Goal: Contribute content: Contribute content

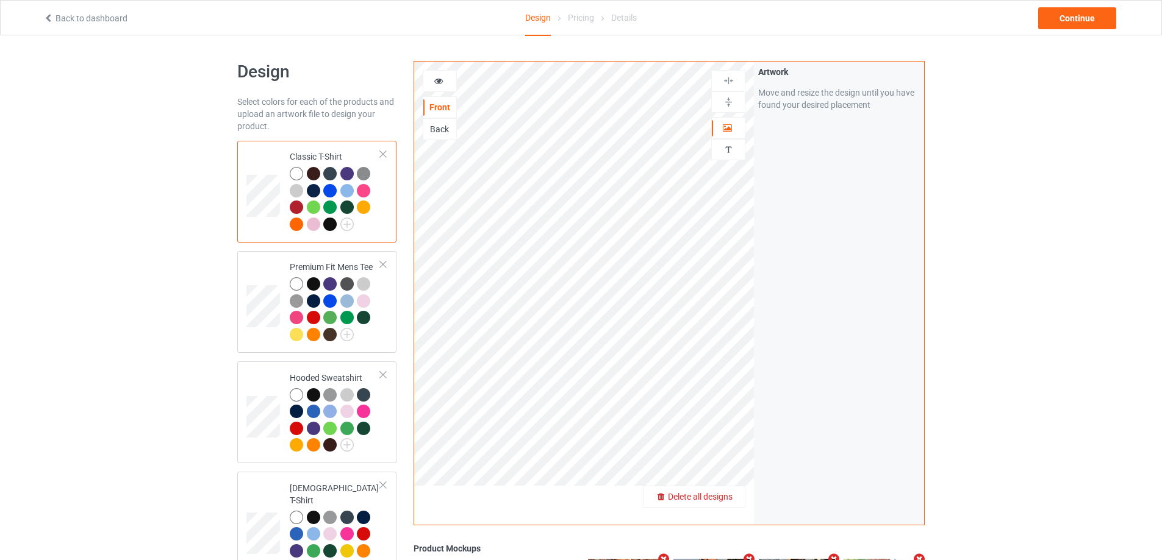
click at [724, 500] on span "Delete all designs" at bounding box center [700, 497] width 65 height 10
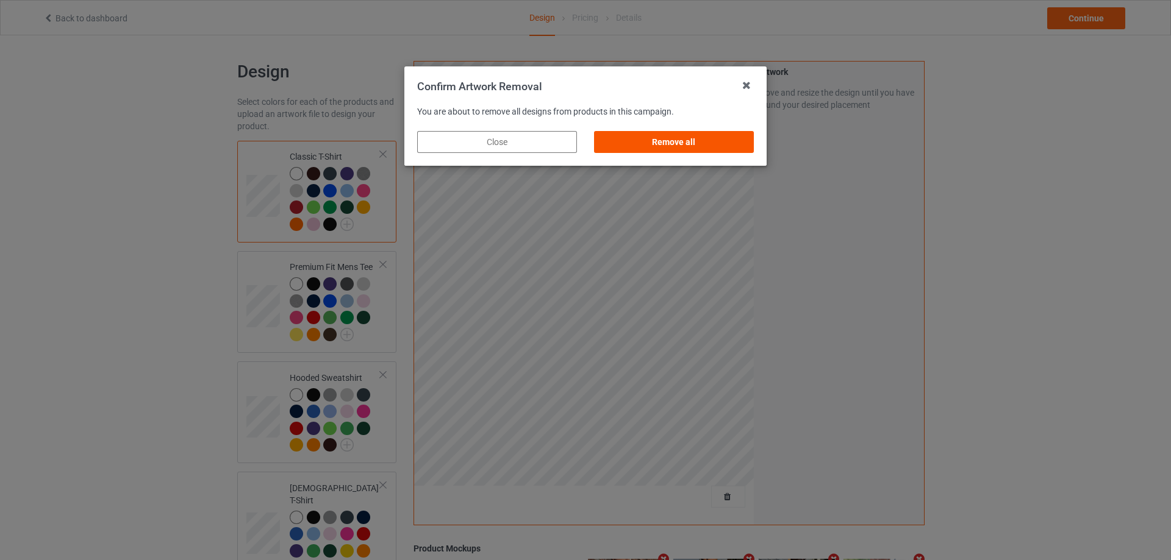
click at [710, 137] on div "Remove all" at bounding box center [674, 142] width 160 height 22
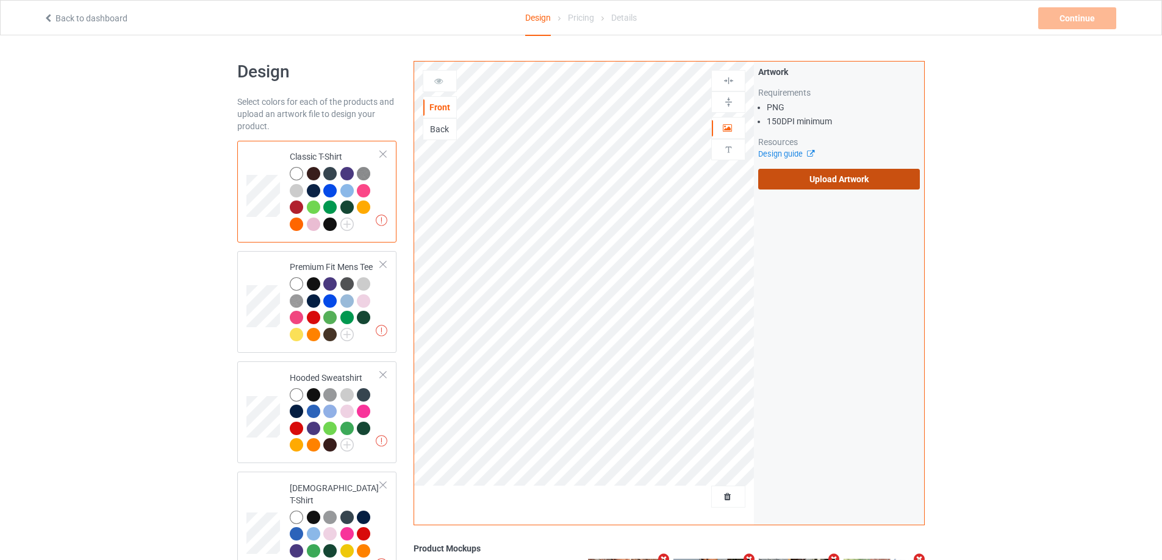
click at [830, 183] on label "Upload Artwork" at bounding box center [839, 179] width 162 height 21
click at [0, 0] on input "Upload Artwork" at bounding box center [0, 0] width 0 height 0
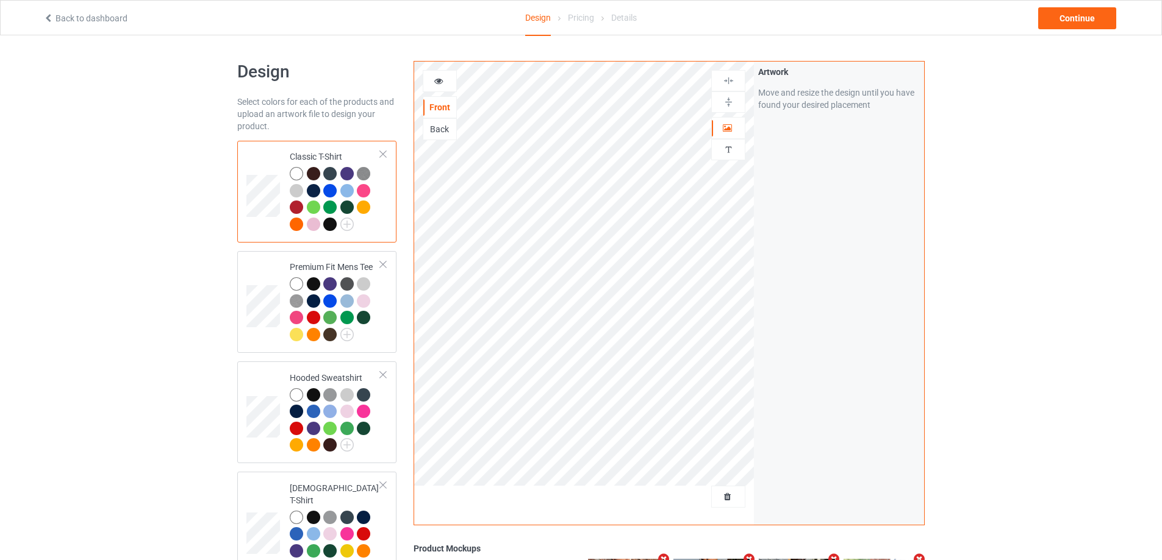
click at [1072, 30] on div "Back to dashboard Design Pricing Details Continue" at bounding box center [581, 18] width 1092 height 34
click at [1072, 18] on div "Continue" at bounding box center [1077, 18] width 78 height 22
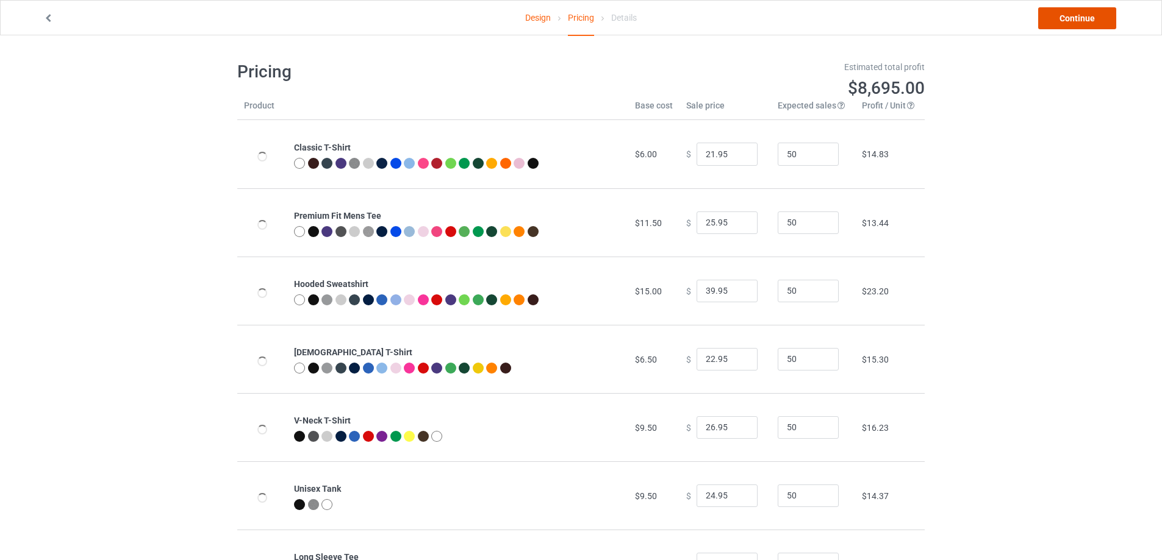
click at [1071, 18] on link "Continue" at bounding box center [1077, 18] width 78 height 22
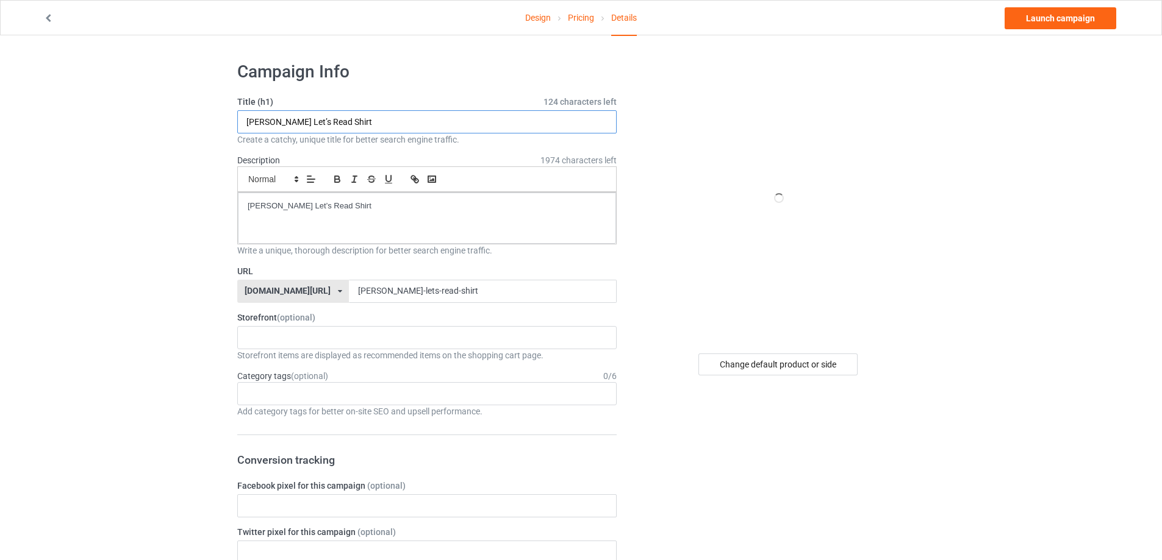
drag, startPoint x: 318, startPoint y: 129, endPoint x: 332, endPoint y: 189, distance: 61.2
paste input "Busy AF s"
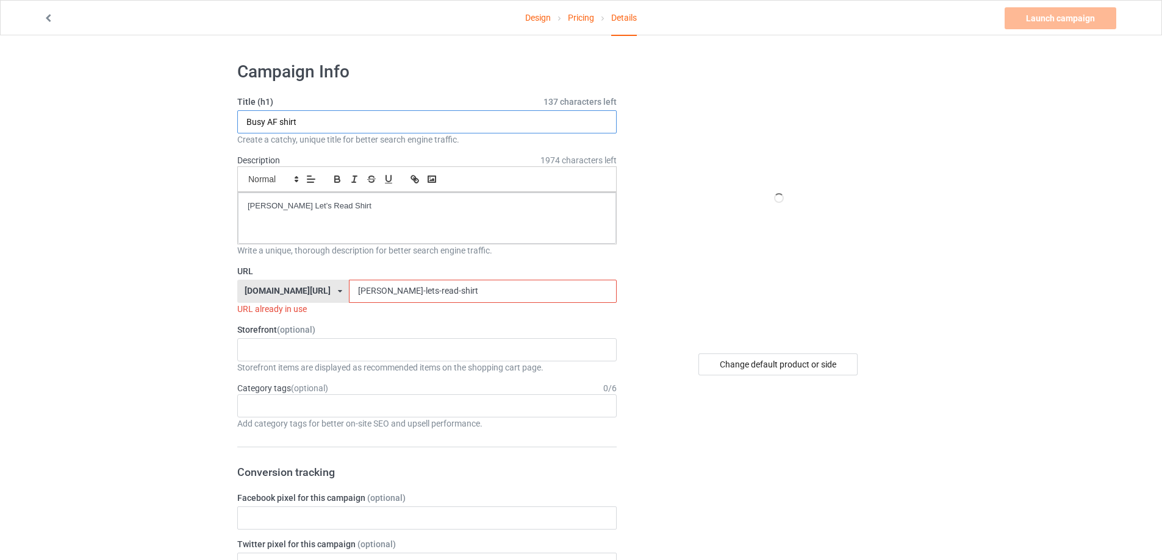
type input "Busy AF shirt"
drag, startPoint x: 382, startPoint y: 215, endPoint x: 190, endPoint y: 215, distance: 192.1
drag, startPoint x: 434, startPoint y: 293, endPoint x: 245, endPoint y: 298, distance: 189.7
click at [244, 298] on div "[DOMAIN_NAME][URL] [DOMAIN_NAME][URL] [DOMAIN_NAME][URL] 5cd2f964b197f721e1cad2…" at bounding box center [426, 291] width 379 height 23
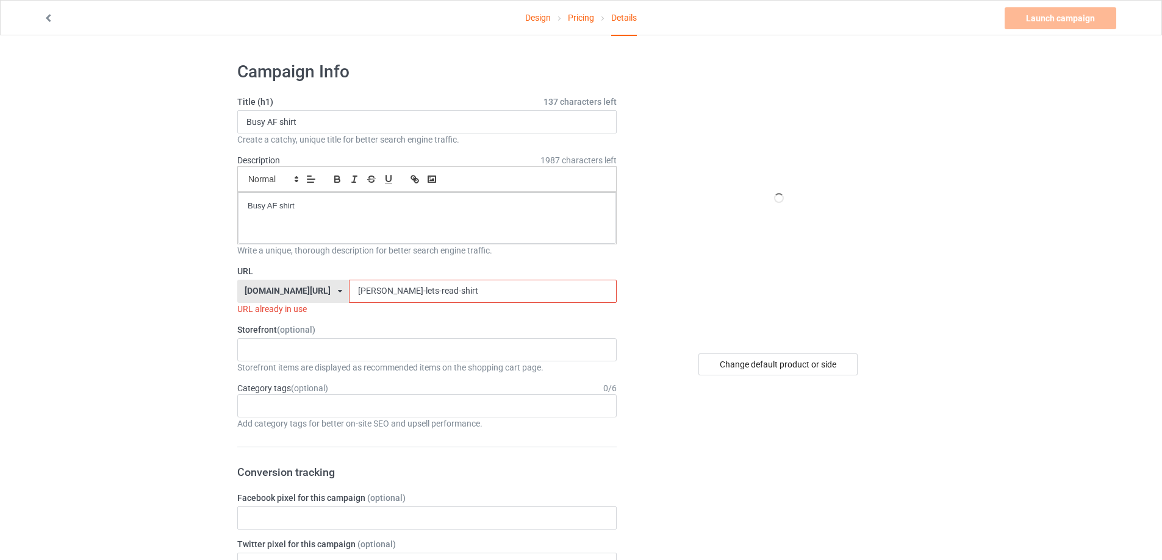
paste input "Busy AF"
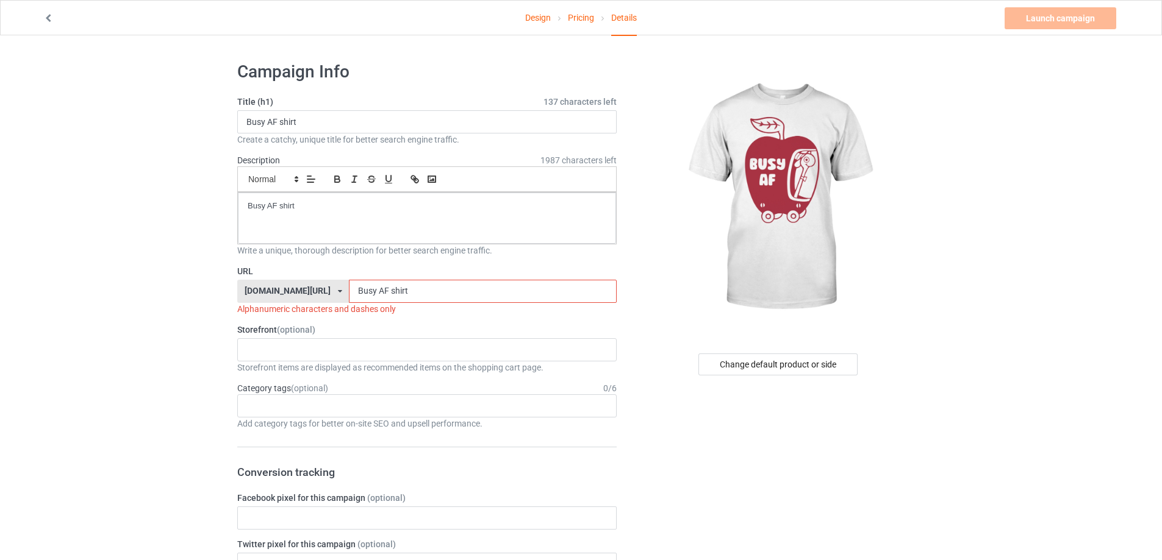
click at [349, 289] on input "Busy AF shirt" at bounding box center [482, 291] width 267 height 23
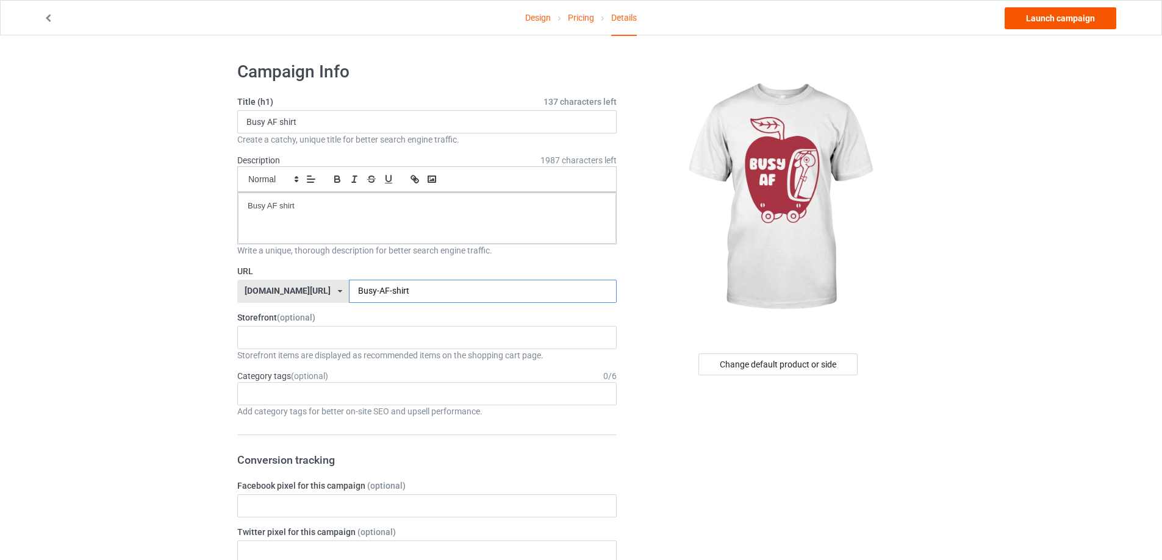
type input "Busy-AF-shirt"
click at [1062, 17] on link "Launch campaign" at bounding box center [1060, 18] width 112 height 22
